Goal: Find contact information: Find contact information

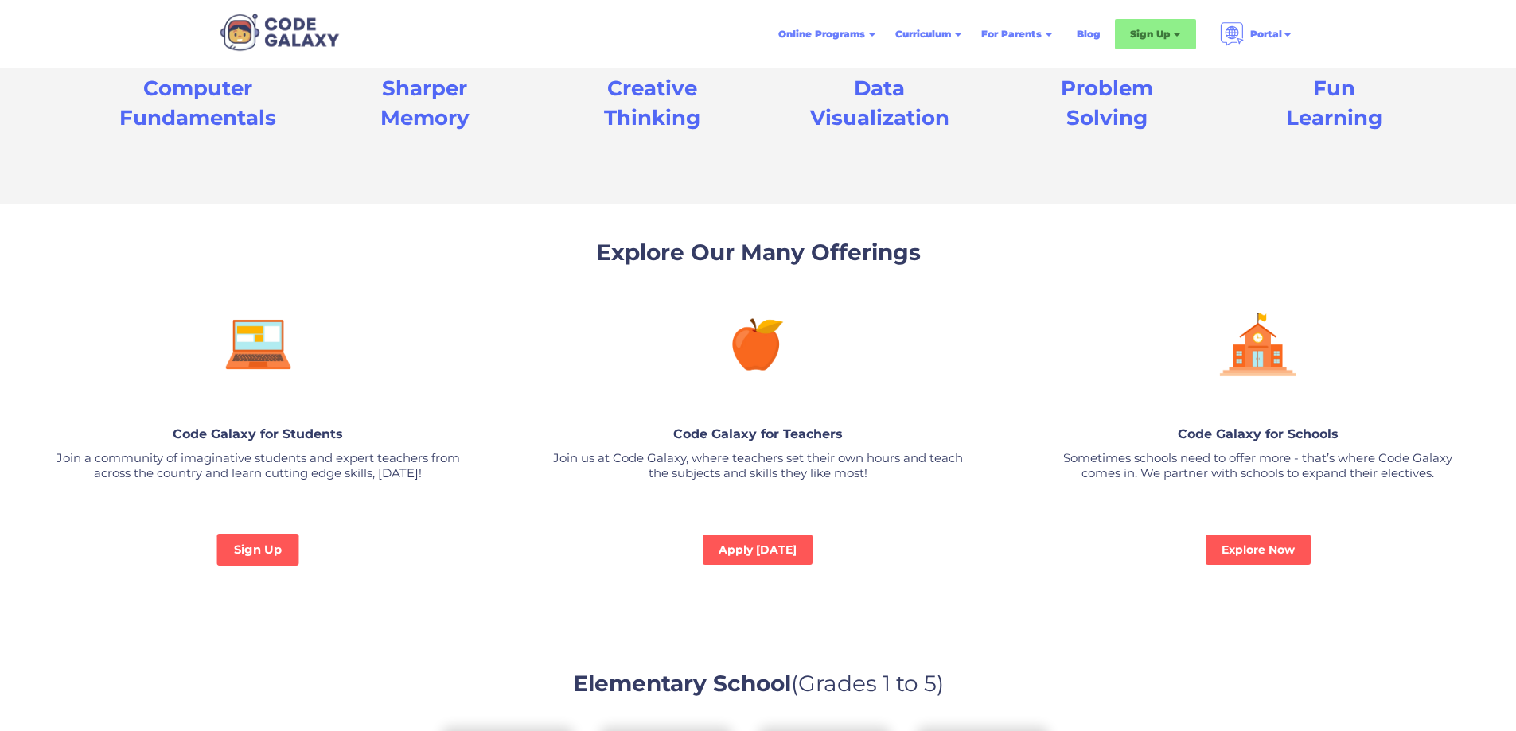
click at [270, 543] on link "Sign Up" at bounding box center [258, 550] width 82 height 32
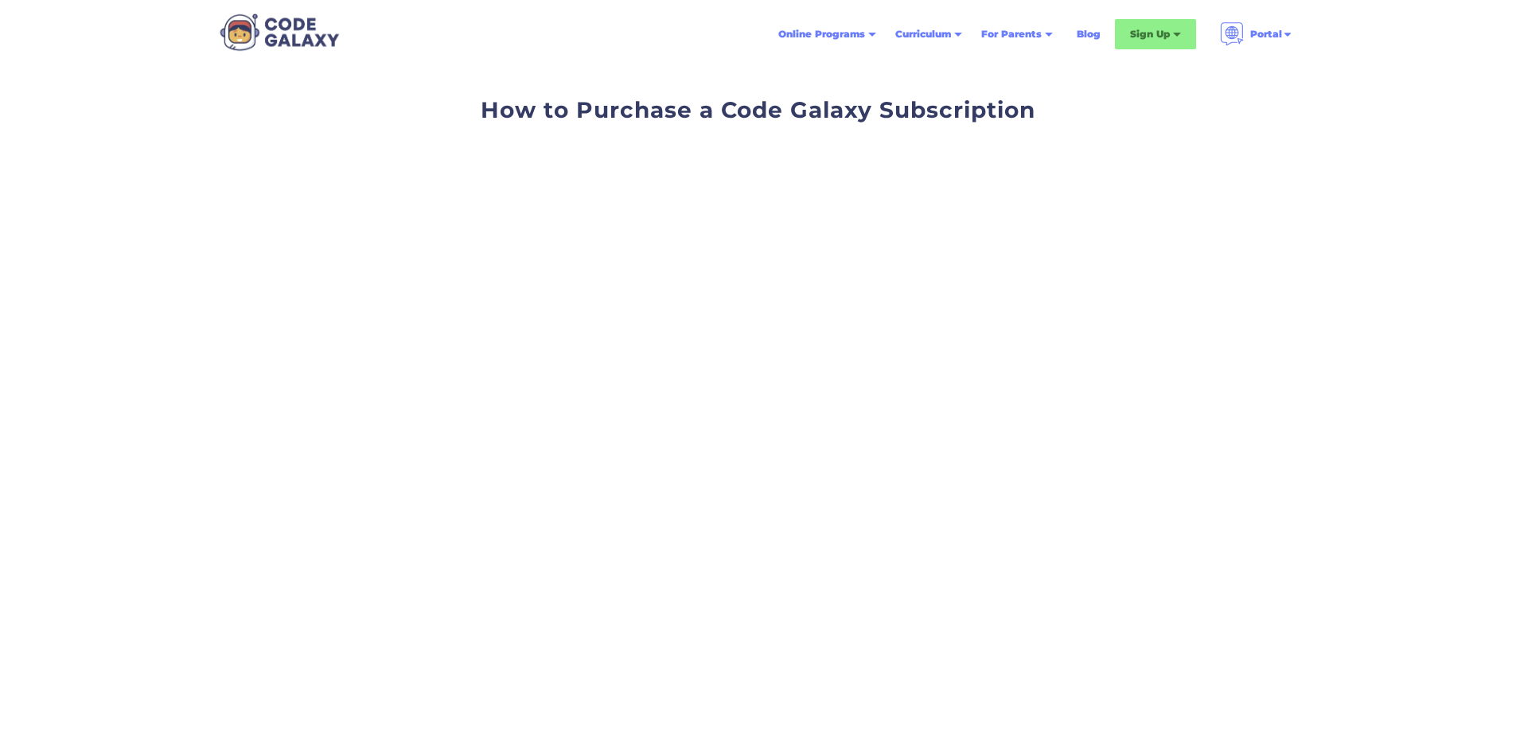
click at [1219, 487] on div "How to Purchase a Code Galaxy Subscription" at bounding box center [758, 310] width 1516 height 484
click at [1167, 66] on div "Weekly Classes & Private Tutoring" at bounding box center [1192, 80] width 125 height 38
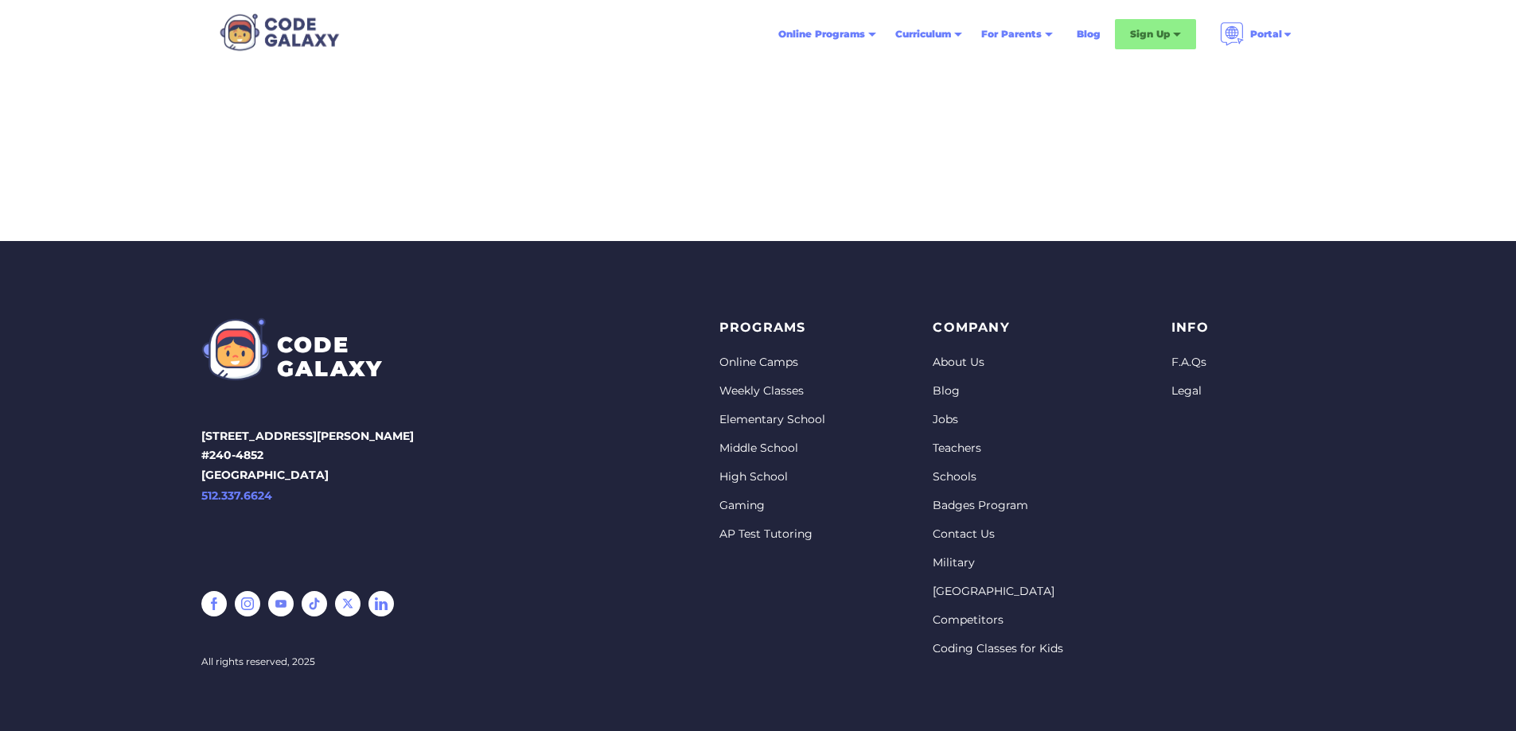
scroll to position [625, 0]
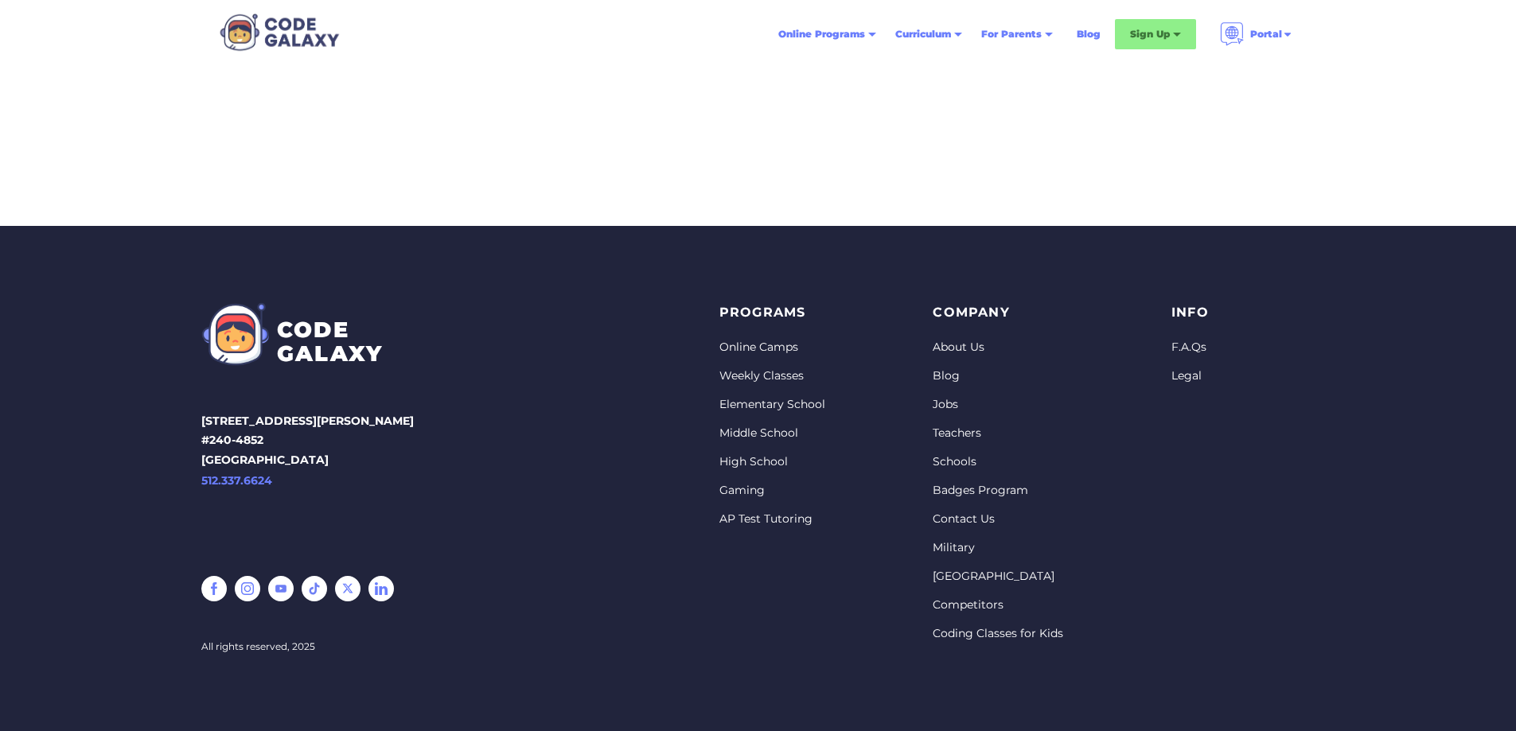
click at [994, 634] on link "Coding Classes for Kids" at bounding box center [998, 634] width 130 height 16
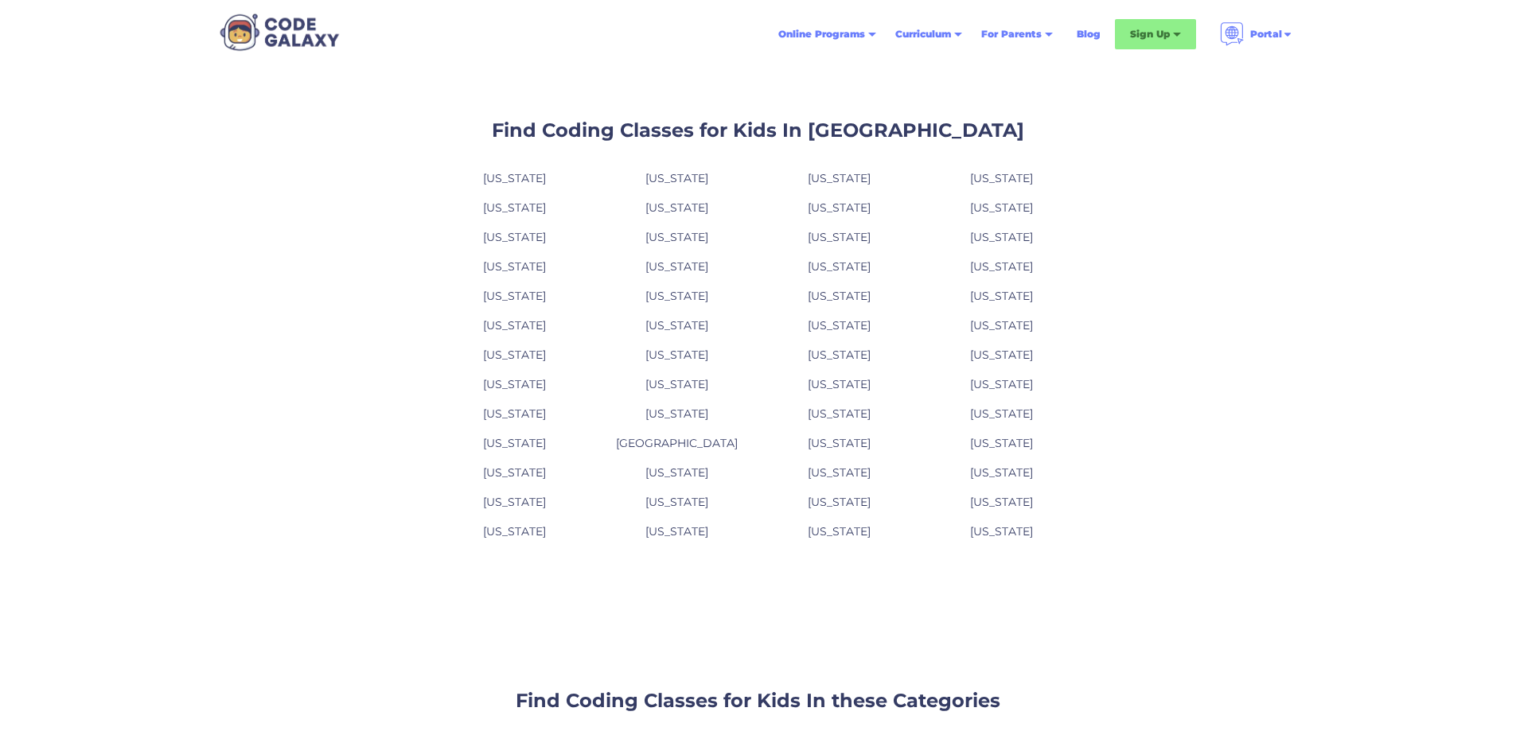
click at [515, 204] on link "California" at bounding box center [514, 208] width 63 height 14
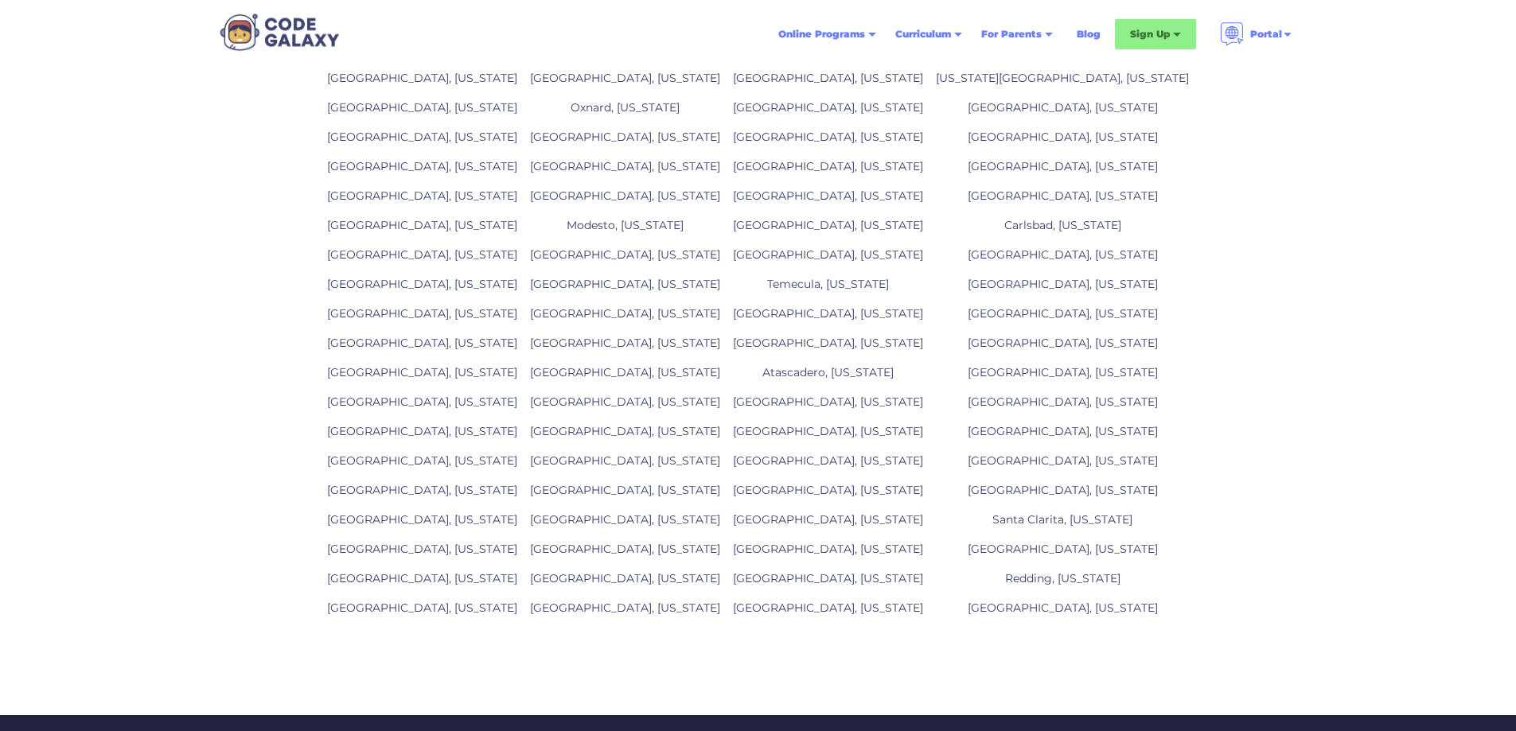
scroll to position [80, 0]
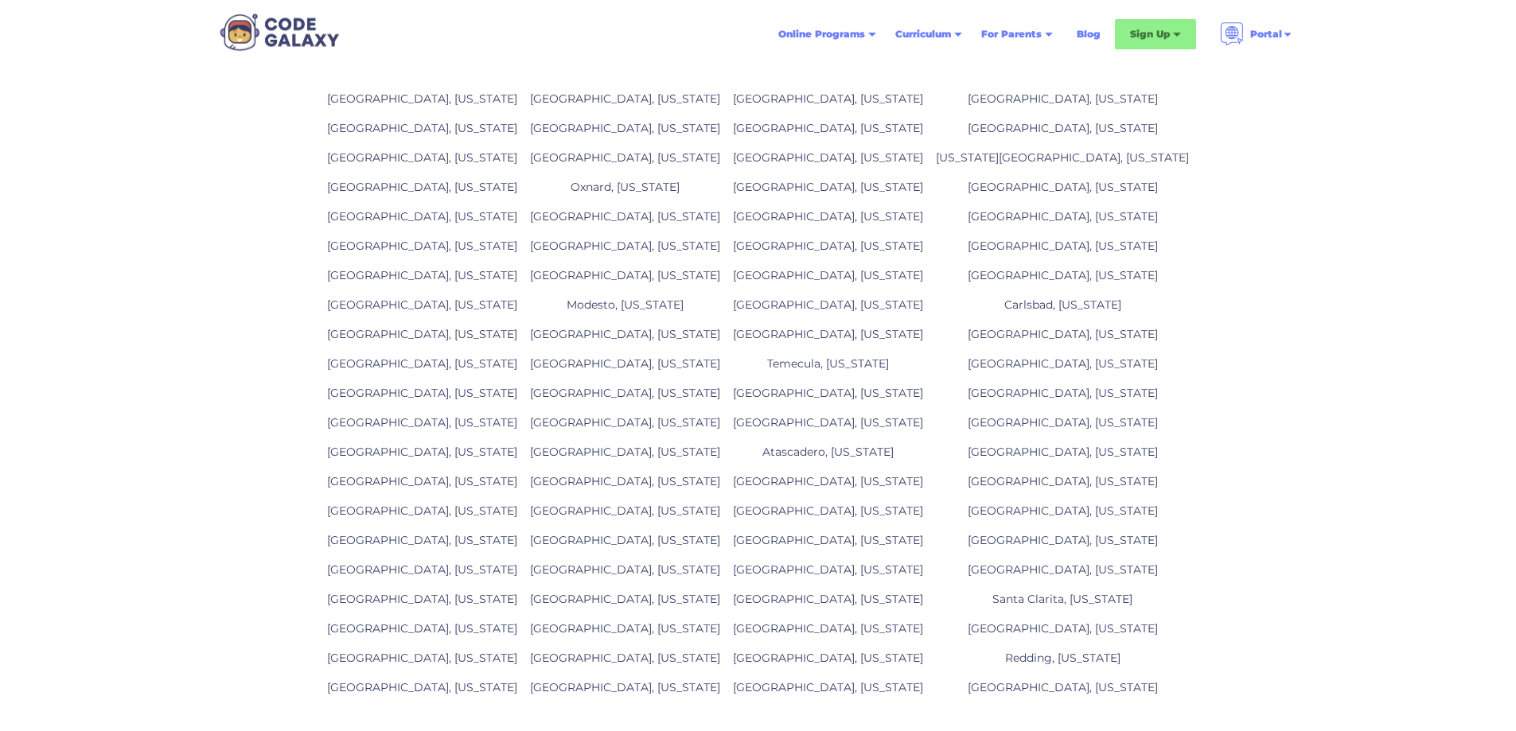
click at [493, 360] on link "San Jose, California" at bounding box center [422, 363] width 190 height 14
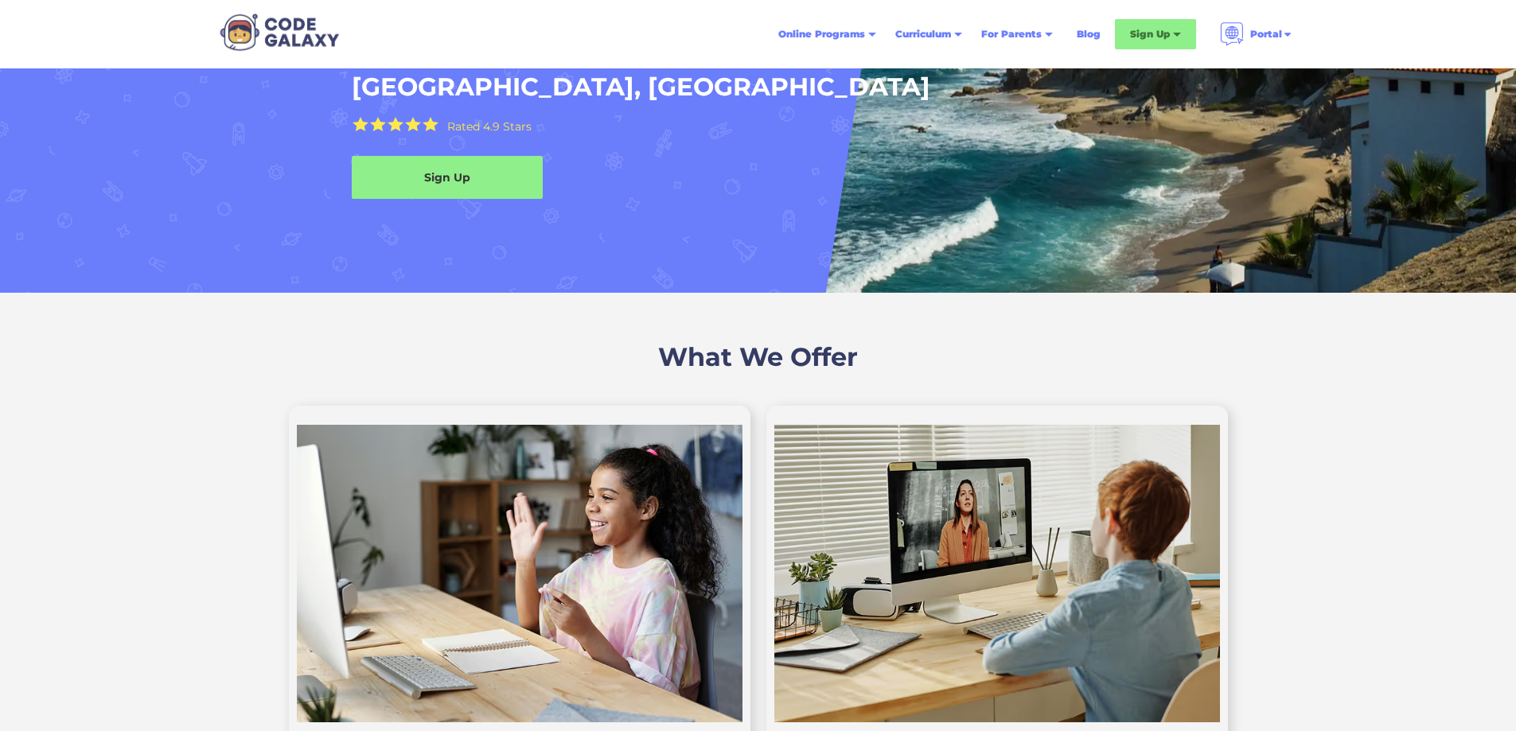
scroll to position [159, 0]
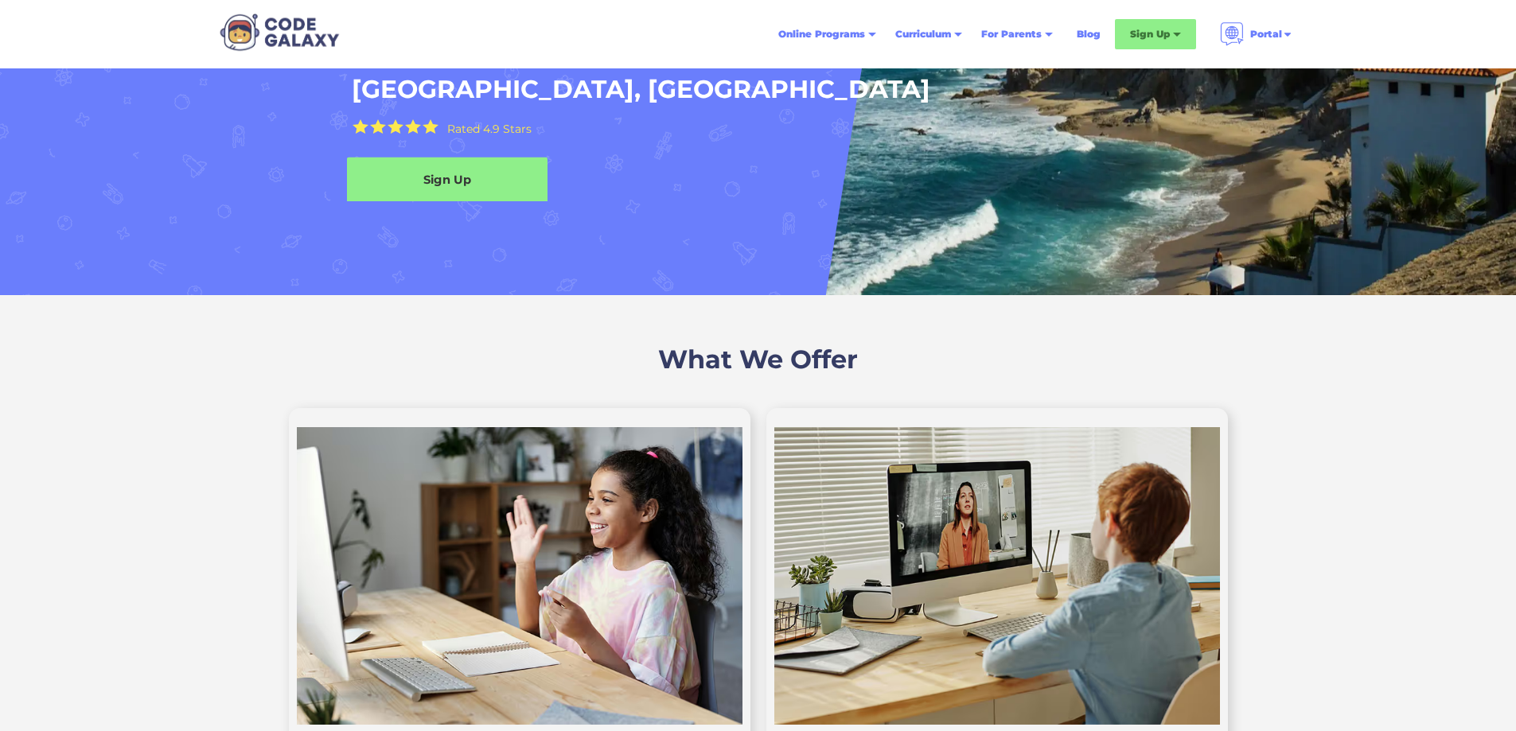
click at [461, 188] on div "Sign Up" at bounding box center [447, 179] width 201 height 17
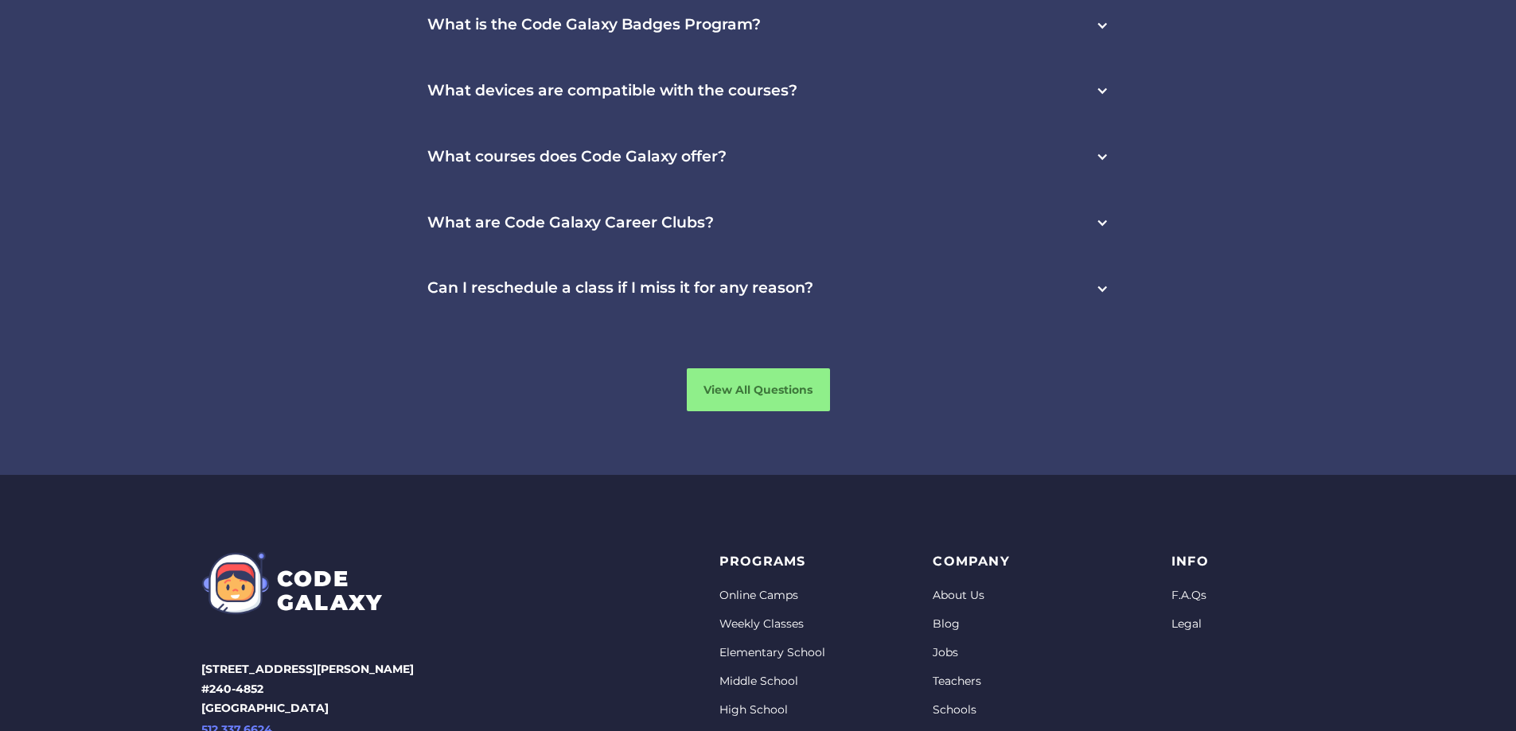
scroll to position [4854, 0]
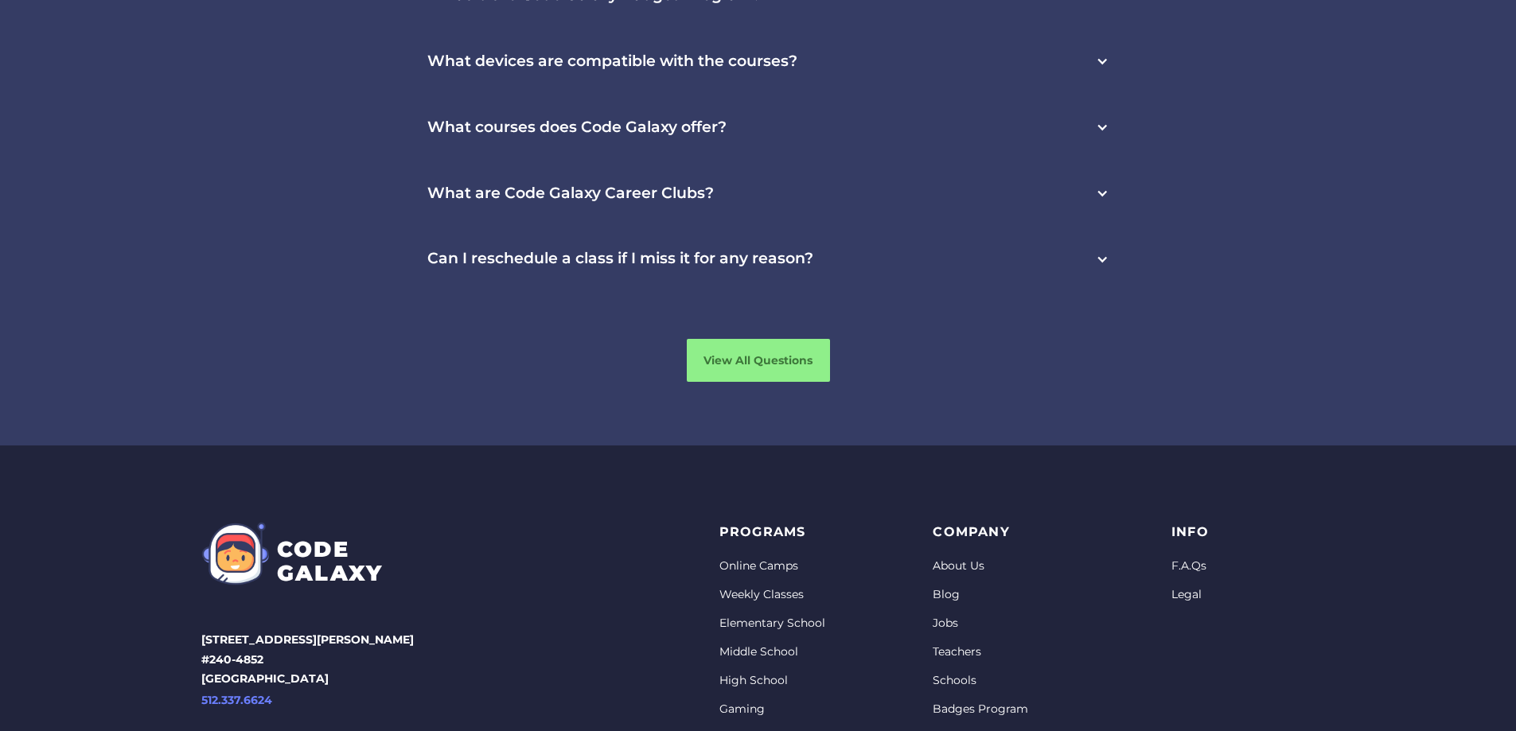
click at [946, 730] on link "Contact Us" at bounding box center [998, 738] width 130 height 16
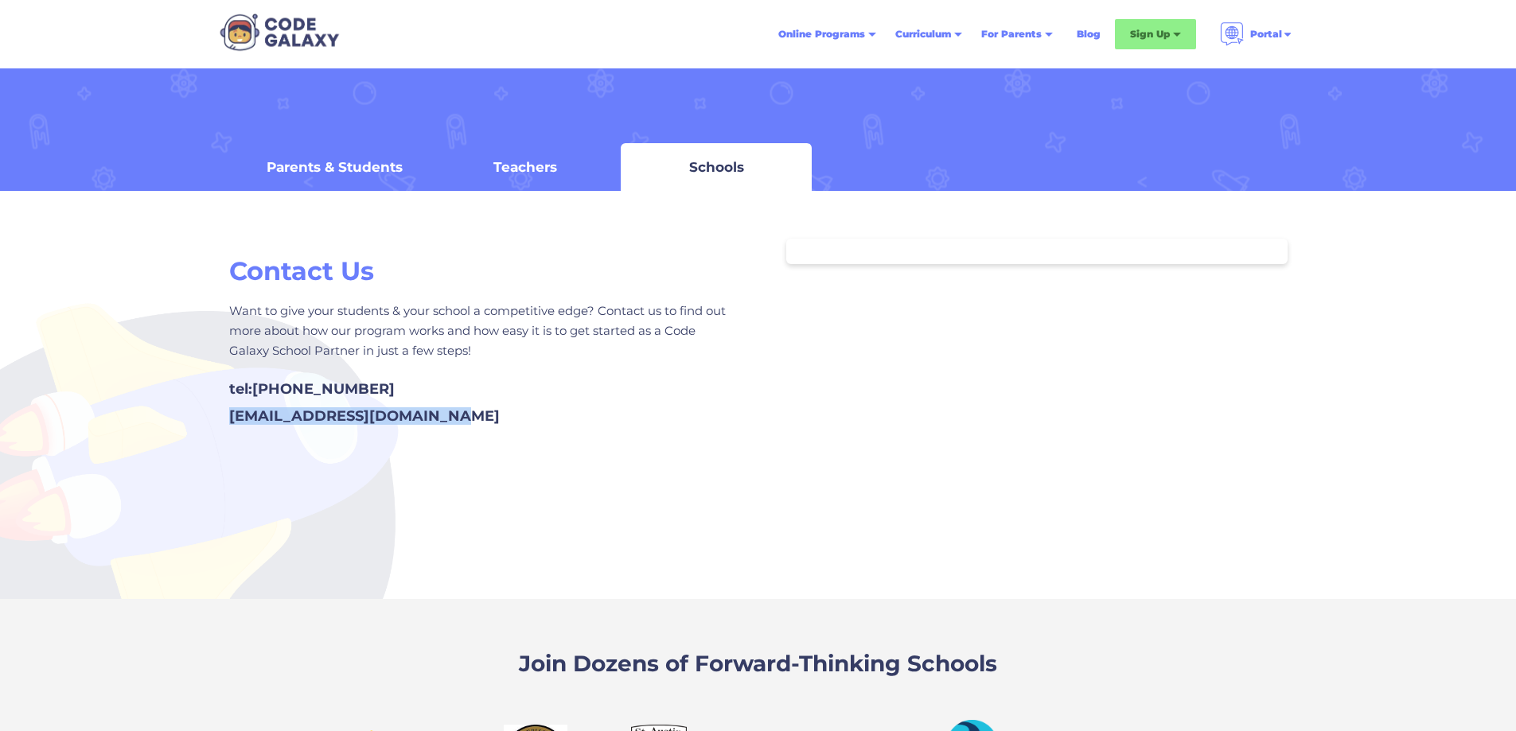
drag, startPoint x: 473, startPoint y: 415, endPoint x: 216, endPoint y: 407, distance: 257.9
click at [216, 407] on div "Contact Us Want to give your students & your school a competitive edge? Contact…" at bounding box center [479, 363] width 557 height 249
copy div "[EMAIL_ADDRESS][DOMAIN_NAME]"
